Goal: Task Accomplishment & Management: Manage account settings

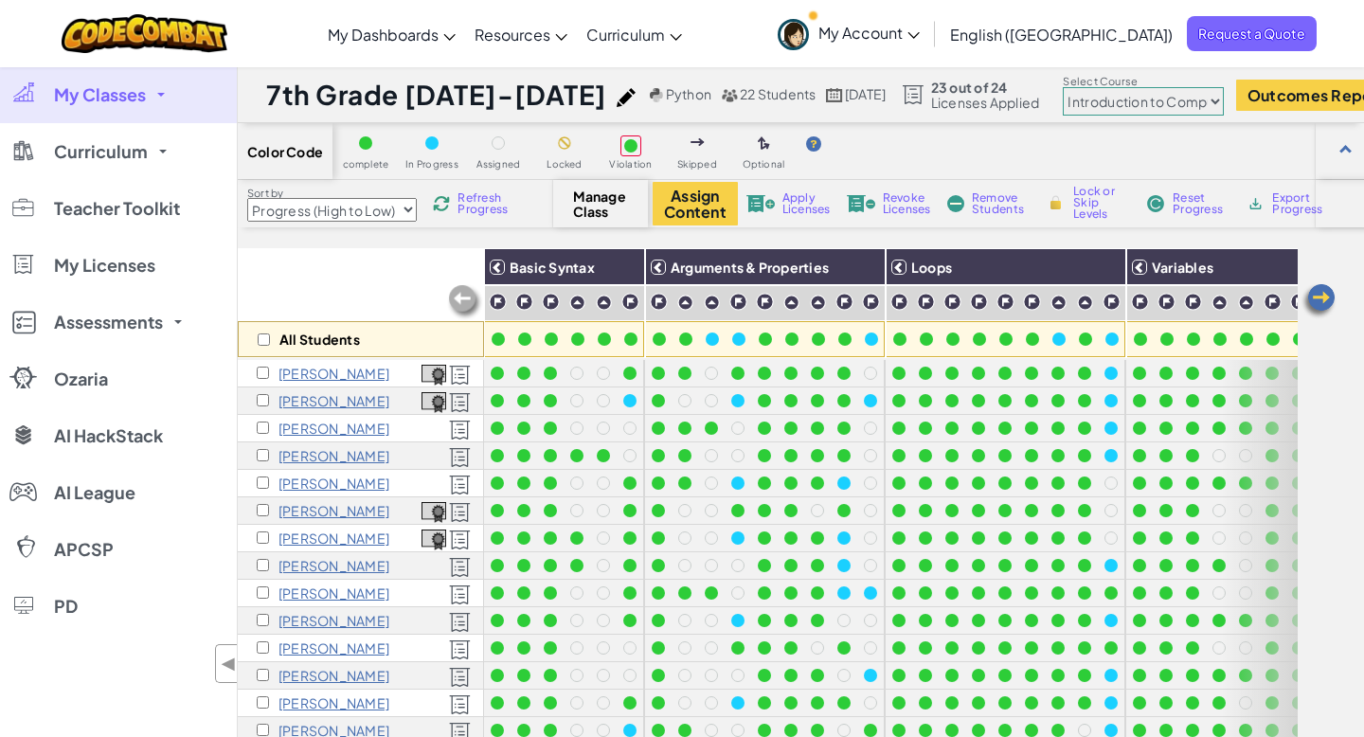
select select "560f1a9f22961295f9427742"
select select "Progress (High to Low)"
click at [156, 88] on link "My Classes" at bounding box center [118, 94] width 237 height 57
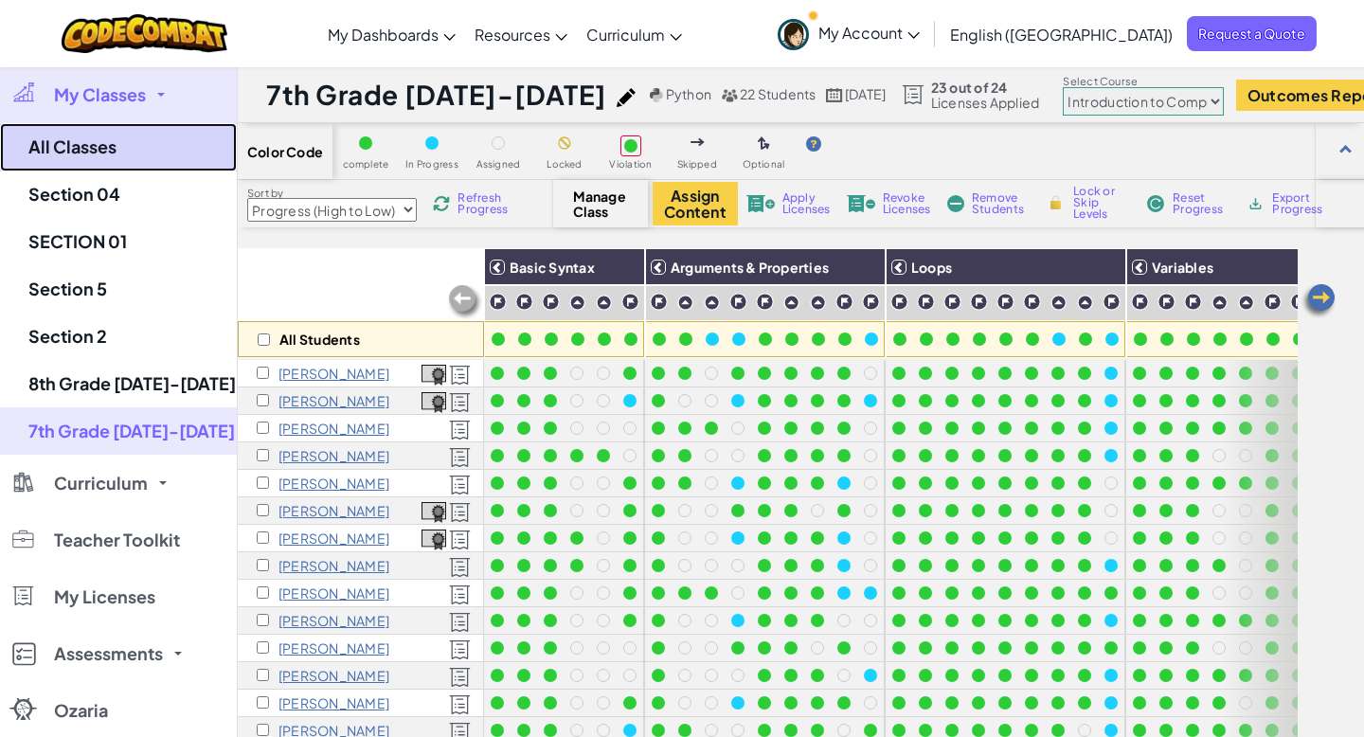
click at [97, 137] on link "All Classes" at bounding box center [118, 147] width 237 height 48
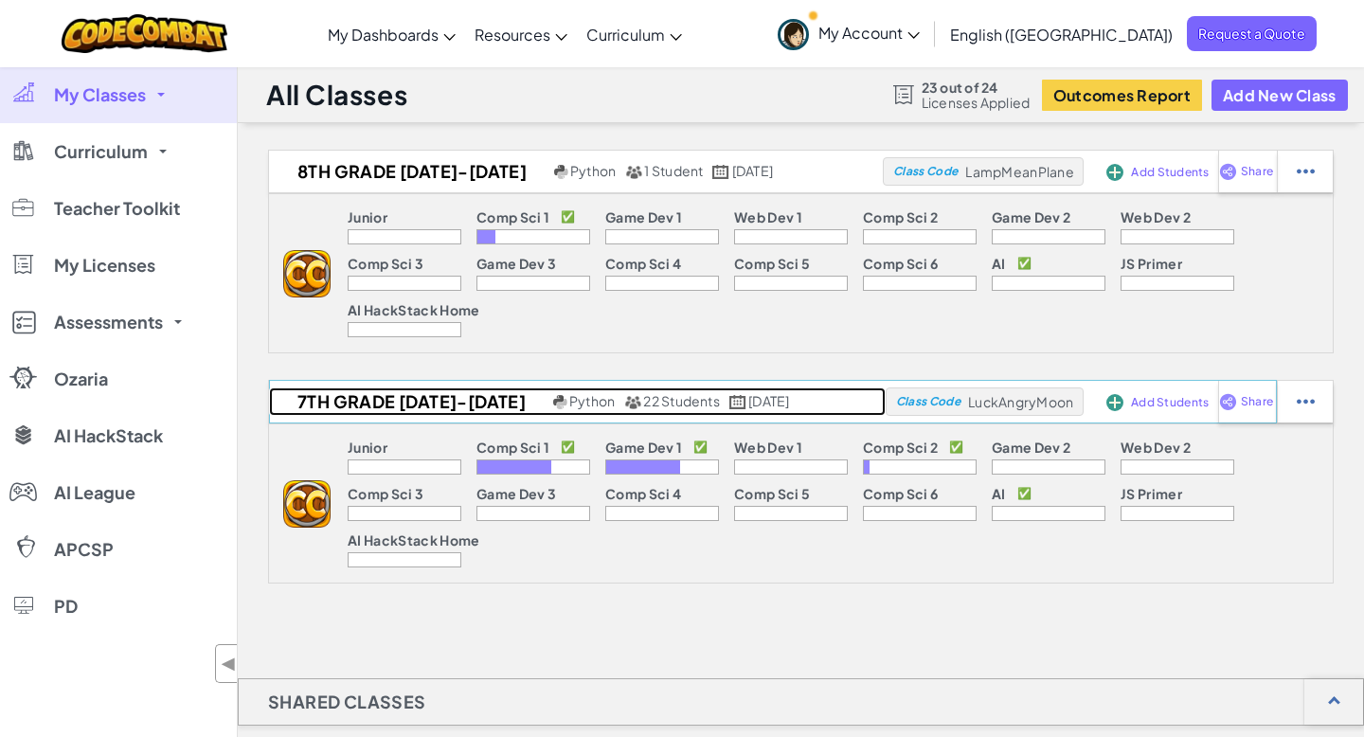
click at [424, 404] on h2 "7th Grade [DATE]-[DATE]" at bounding box center [408, 402] width 279 height 28
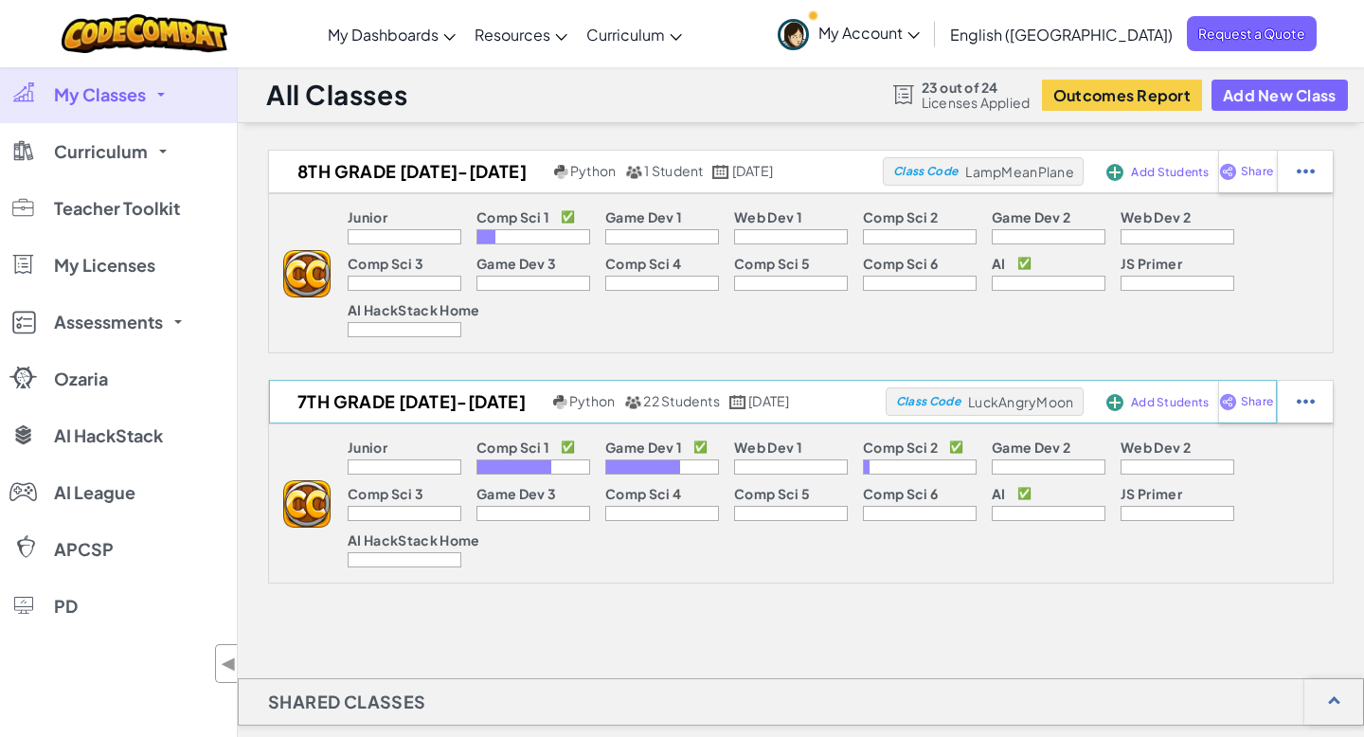
select select "560f1a9f22961295f9427742"
select select "Progress (High to Low)"
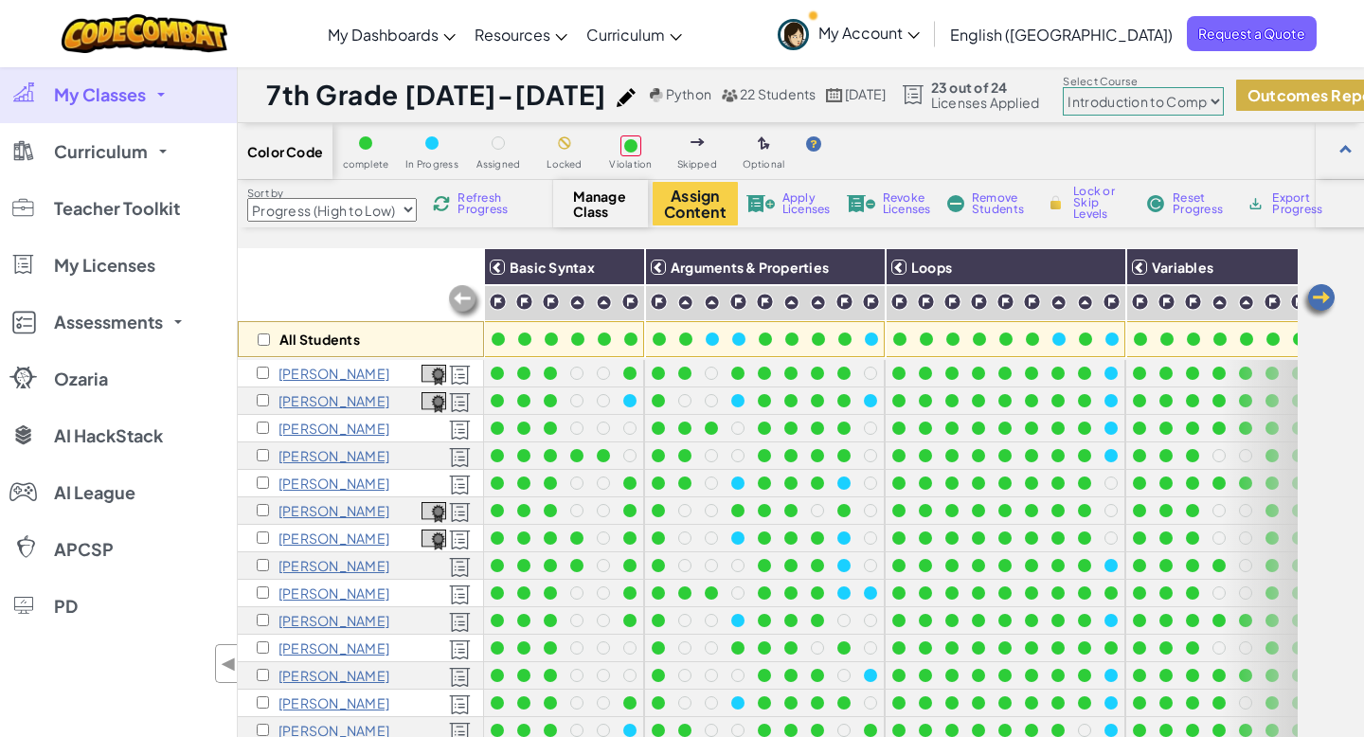
click at [1259, 100] on button "Outcomes Report" at bounding box center [1316, 95] width 160 height 31
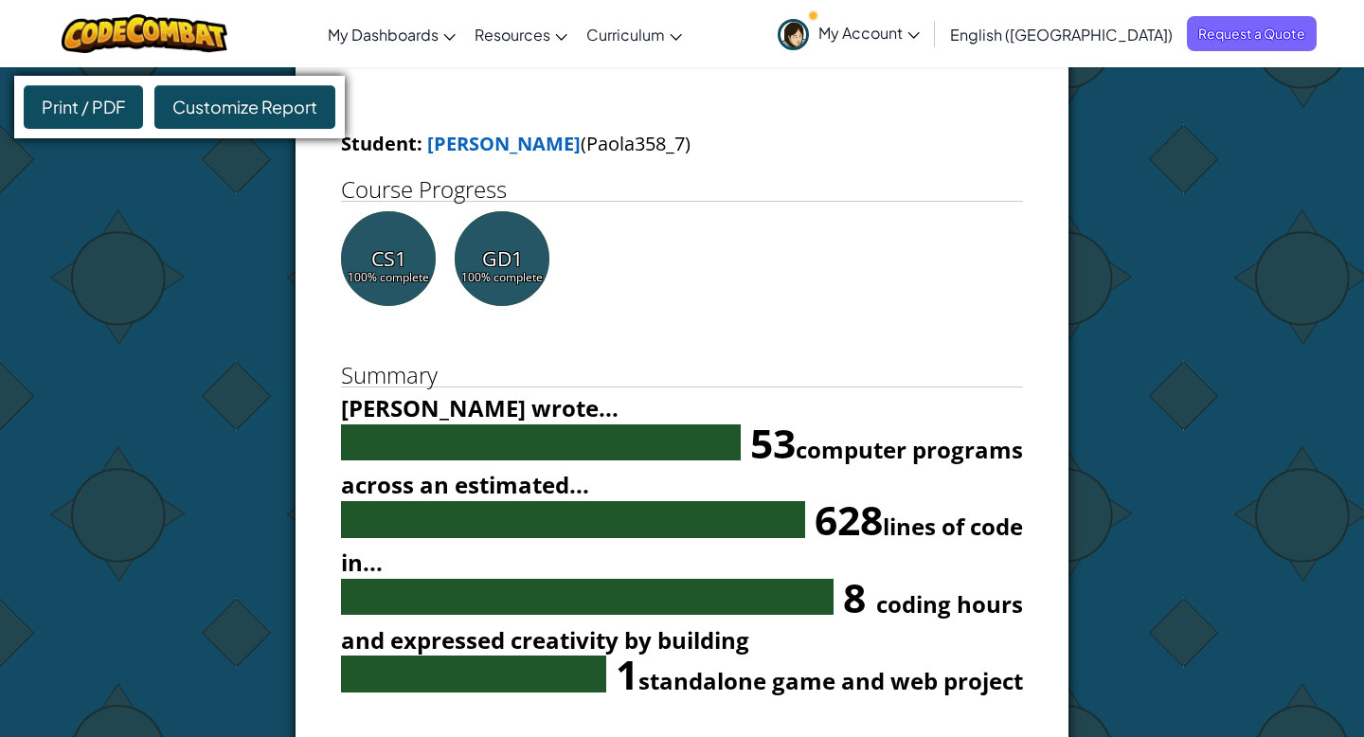
scroll to position [7471, 0]
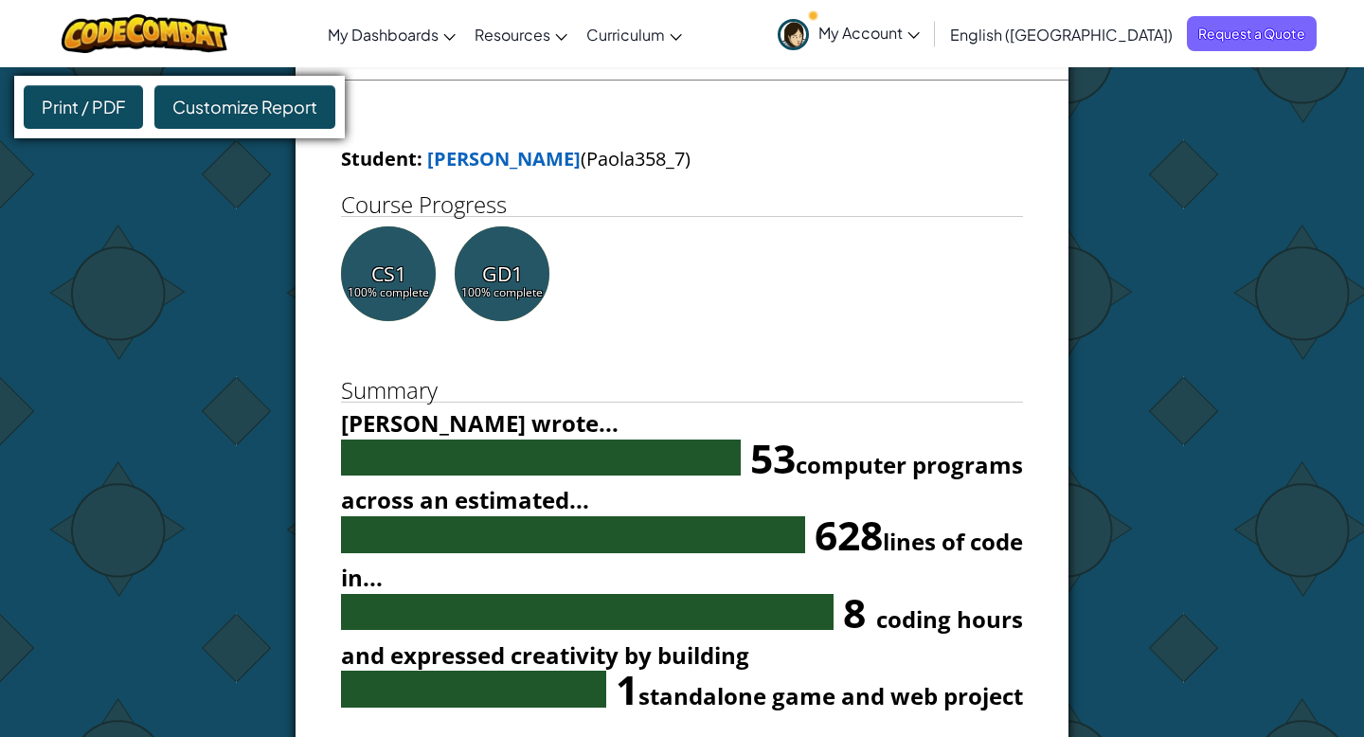
click at [281, 111] on span "Customize Report" at bounding box center [244, 107] width 145 height 22
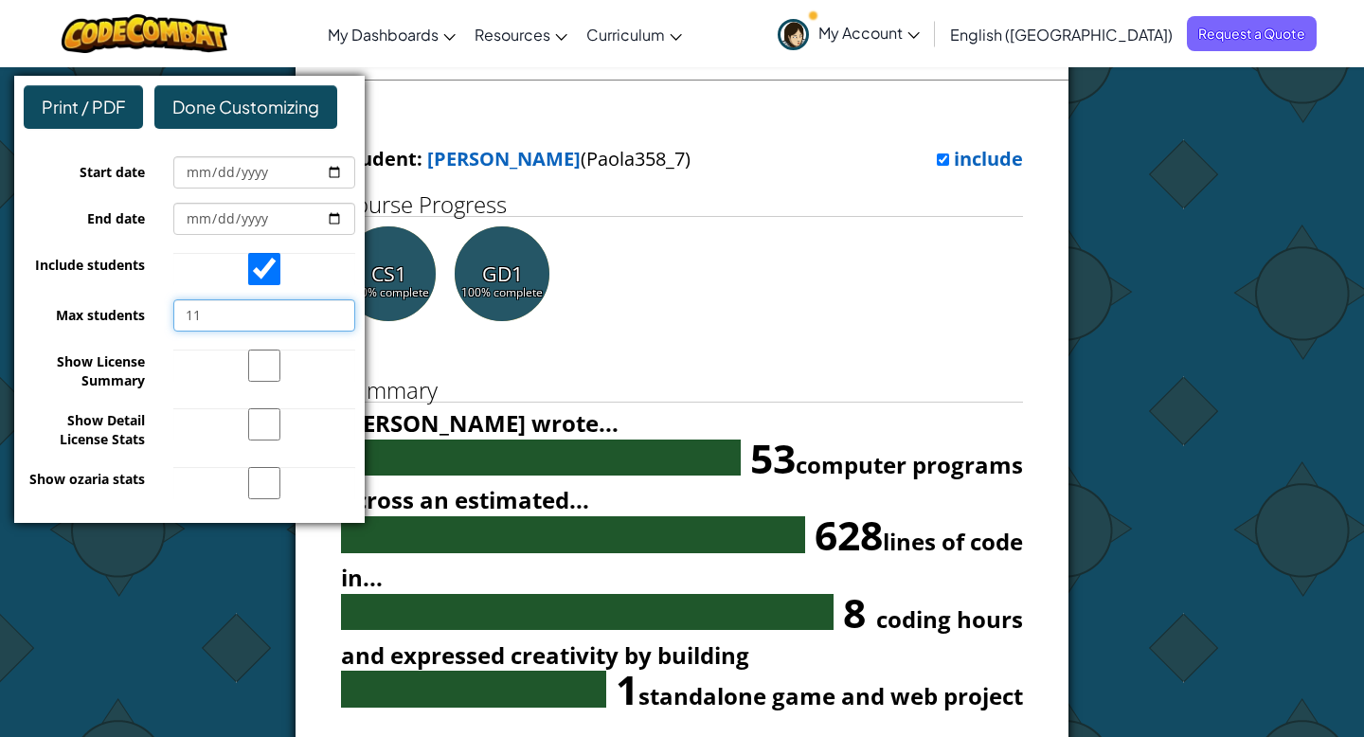
click at [335, 310] on input "11" at bounding box center [264, 315] width 182 height 32
click at [335, 310] on input "12" at bounding box center [264, 315] width 182 height 32
click at [335, 310] on input "13" at bounding box center [264, 315] width 182 height 32
click at [335, 310] on input "14" at bounding box center [264, 315] width 182 height 32
type input "37"
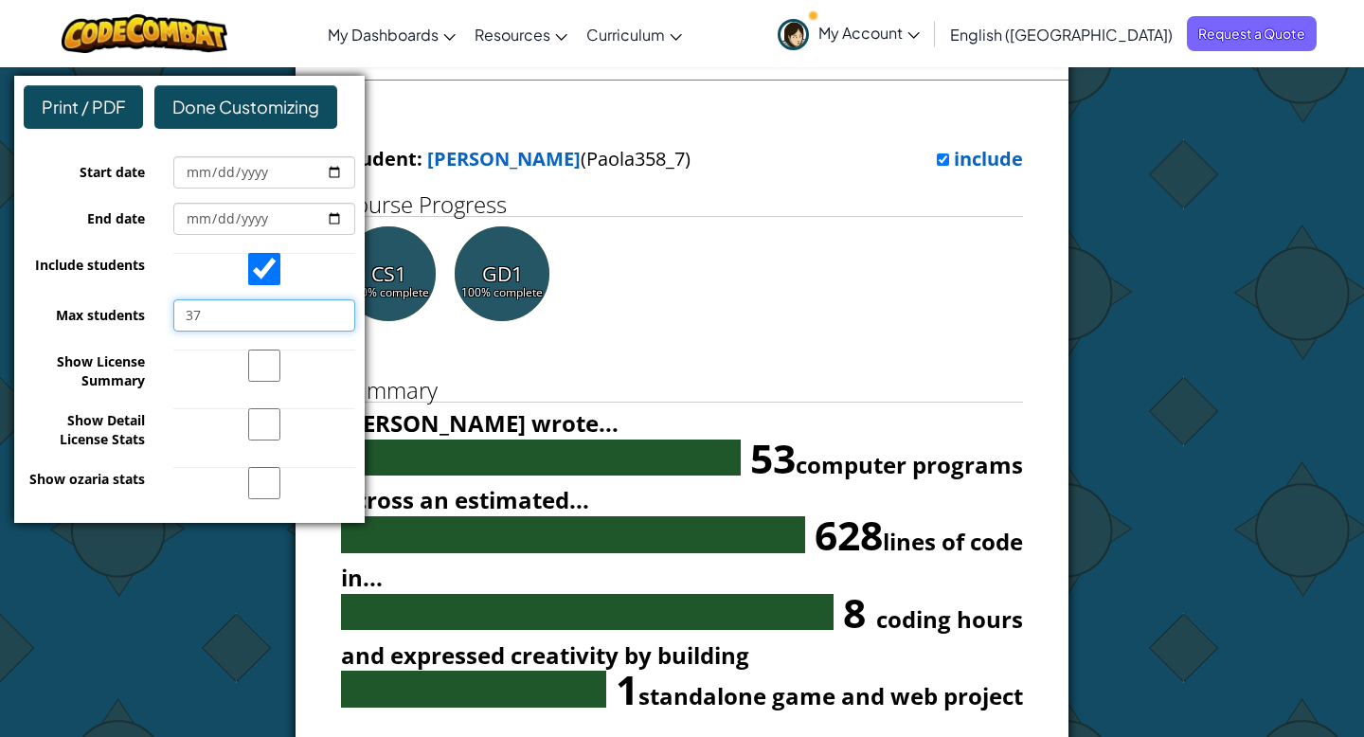
click at [335, 310] on input "37" at bounding box center [264, 315] width 182 height 32
click at [245, 108] on span "Done Customizing" at bounding box center [245, 107] width 147 height 22
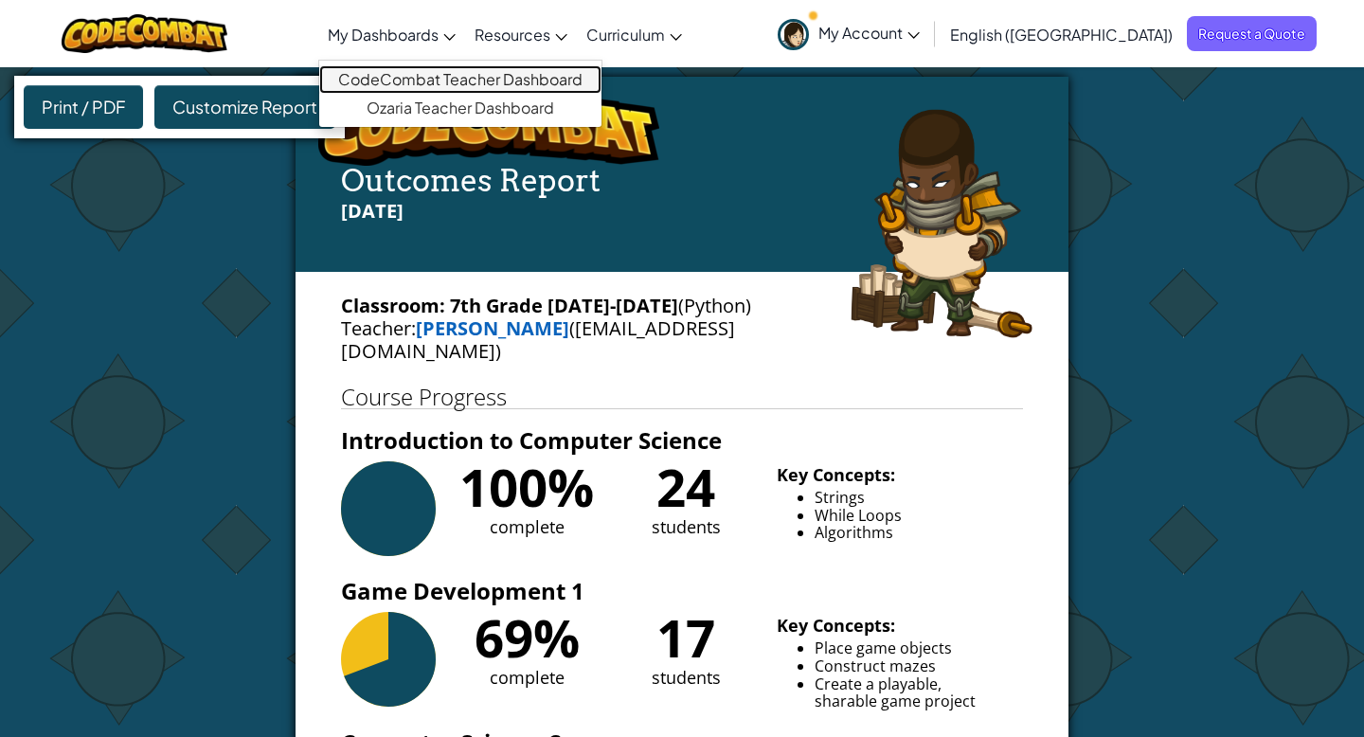
click at [505, 82] on link "CodeCombat Teacher Dashboard" at bounding box center [460, 79] width 282 height 28
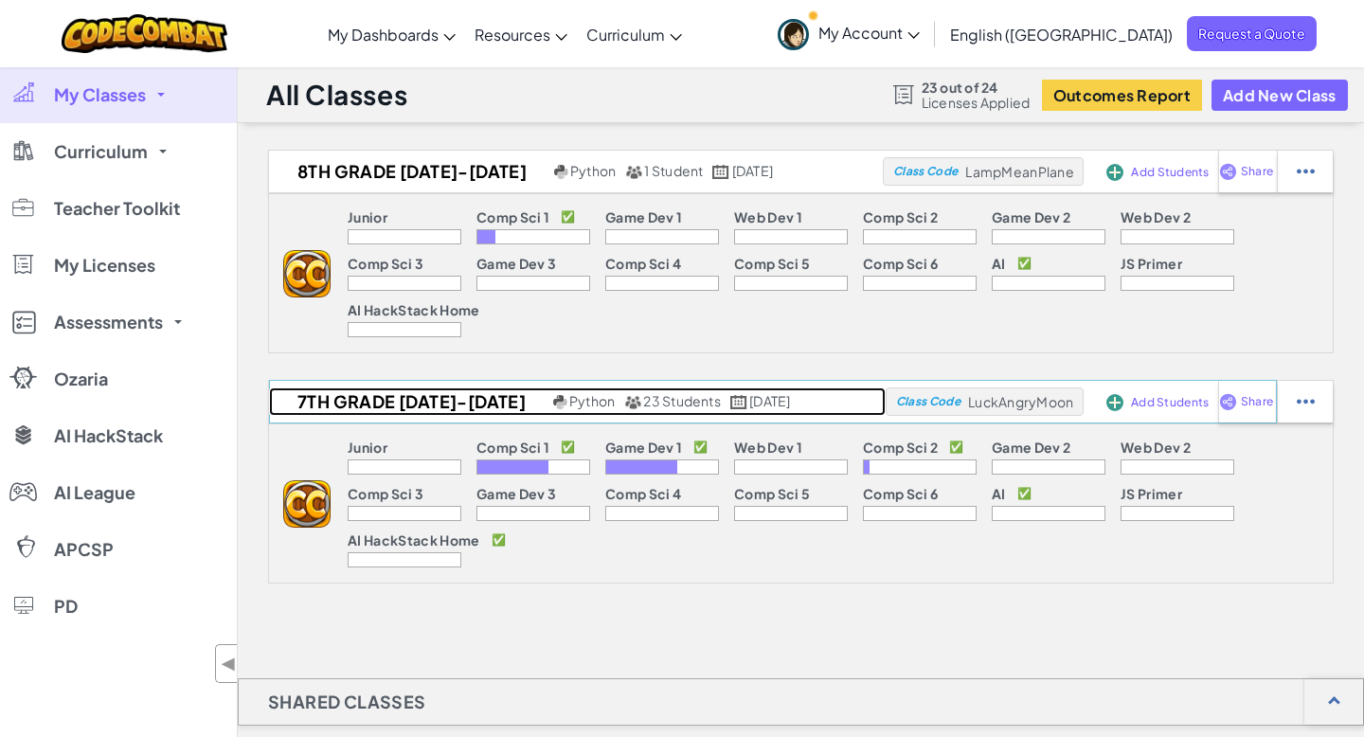
click at [463, 407] on h2 "7th Grade [DATE]-[DATE]" at bounding box center [408, 402] width 279 height 28
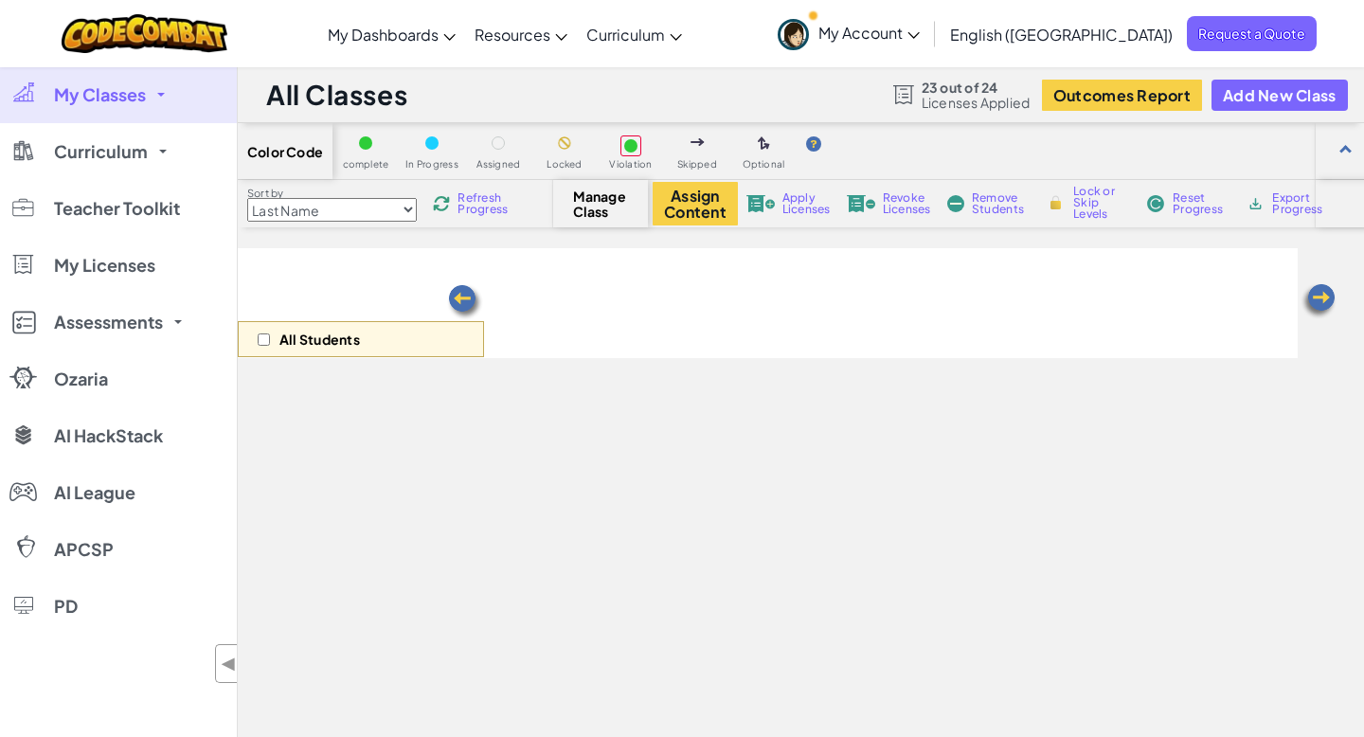
select select "560f1a9f22961295f9427742"
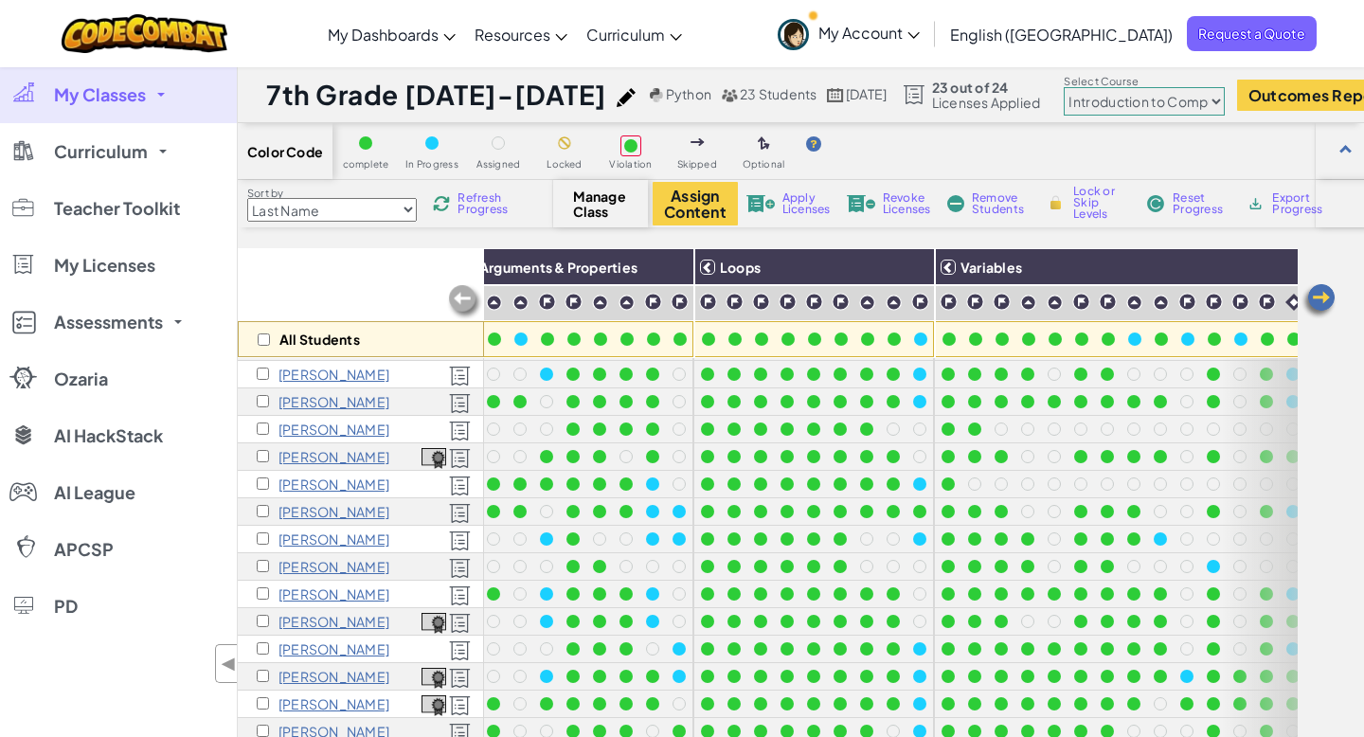
scroll to position [54, 202]
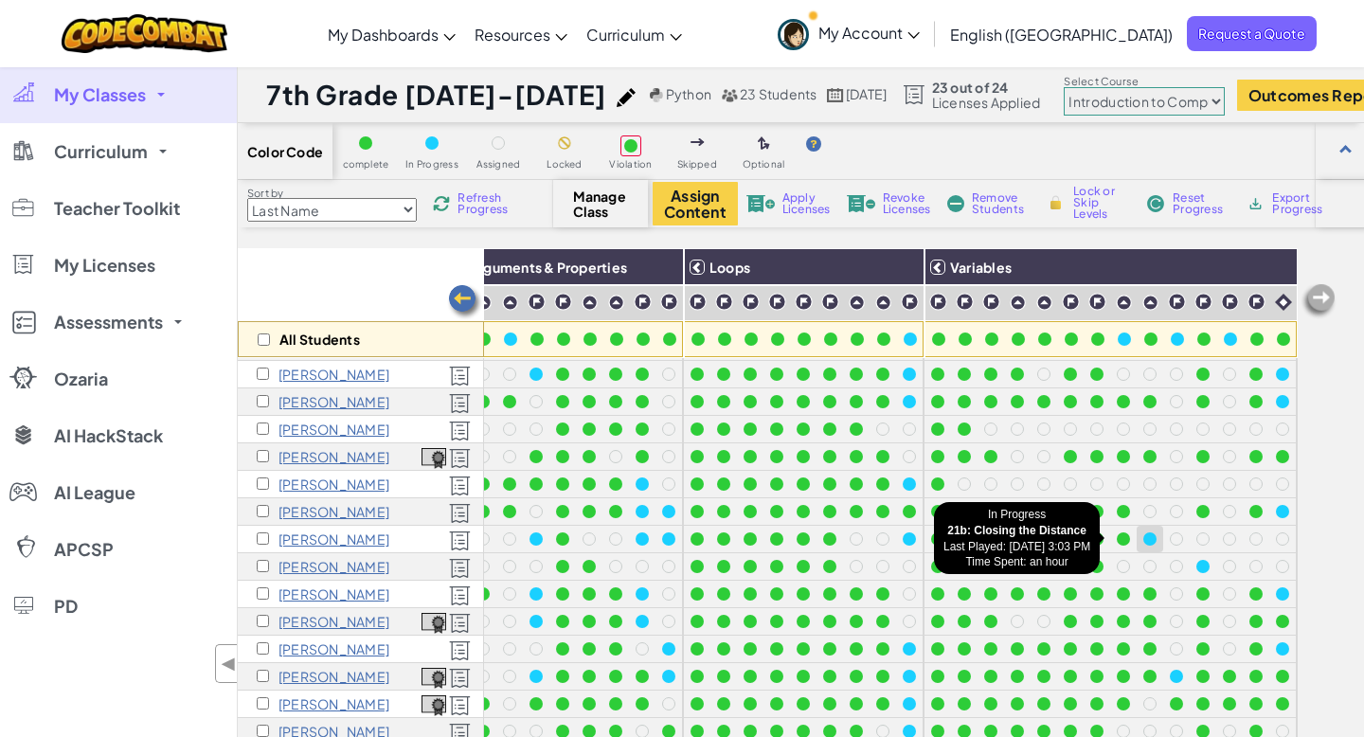
click at [1145, 538] on div at bounding box center [1150, 538] width 13 height 13
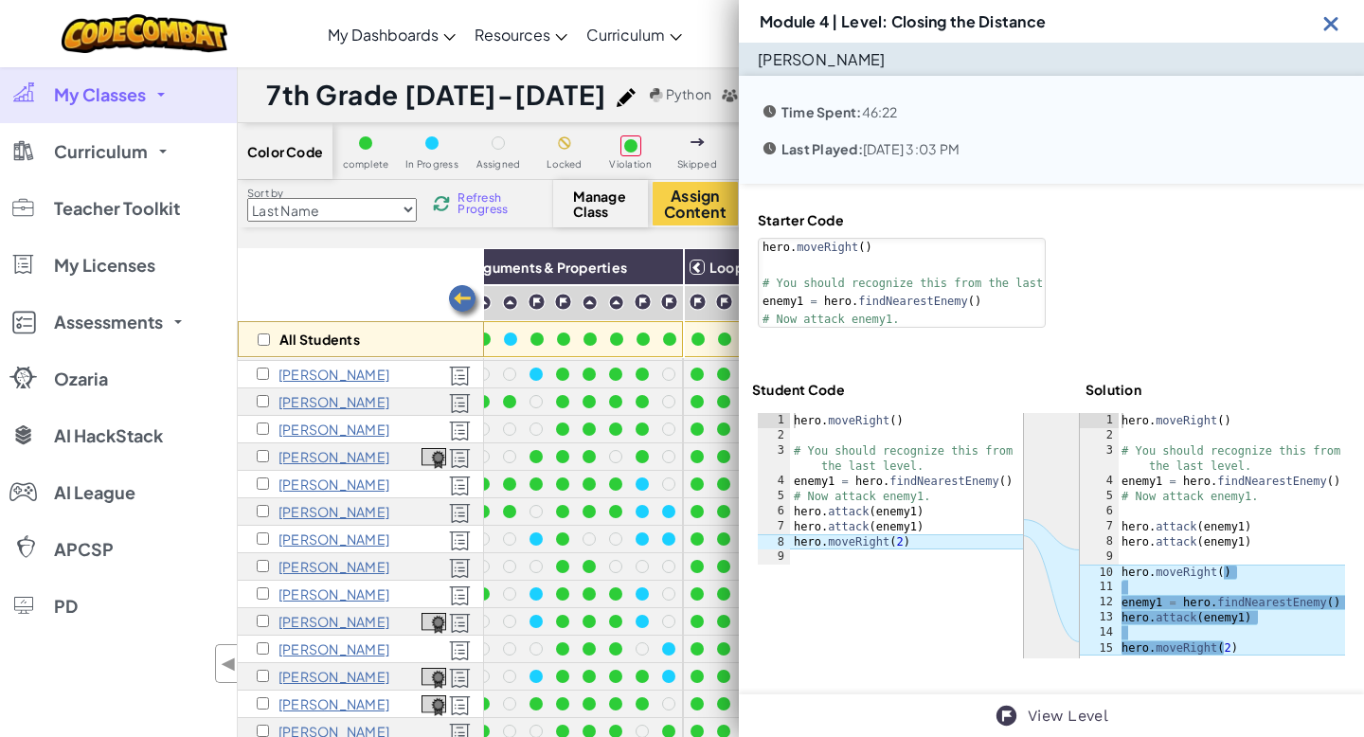
click at [1331, 21] on img at bounding box center [1332, 23] width 24 height 24
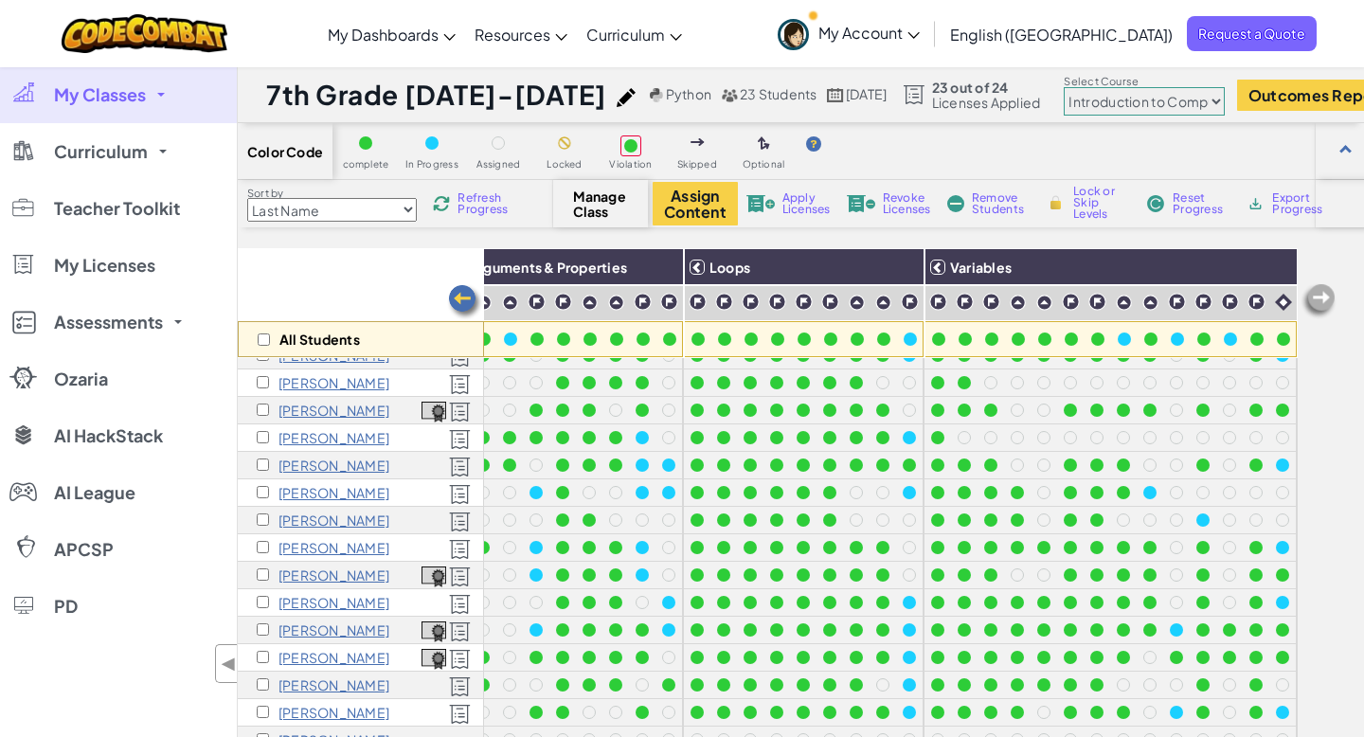
scroll to position [0, 202]
